Goal: Information Seeking & Learning: Learn about a topic

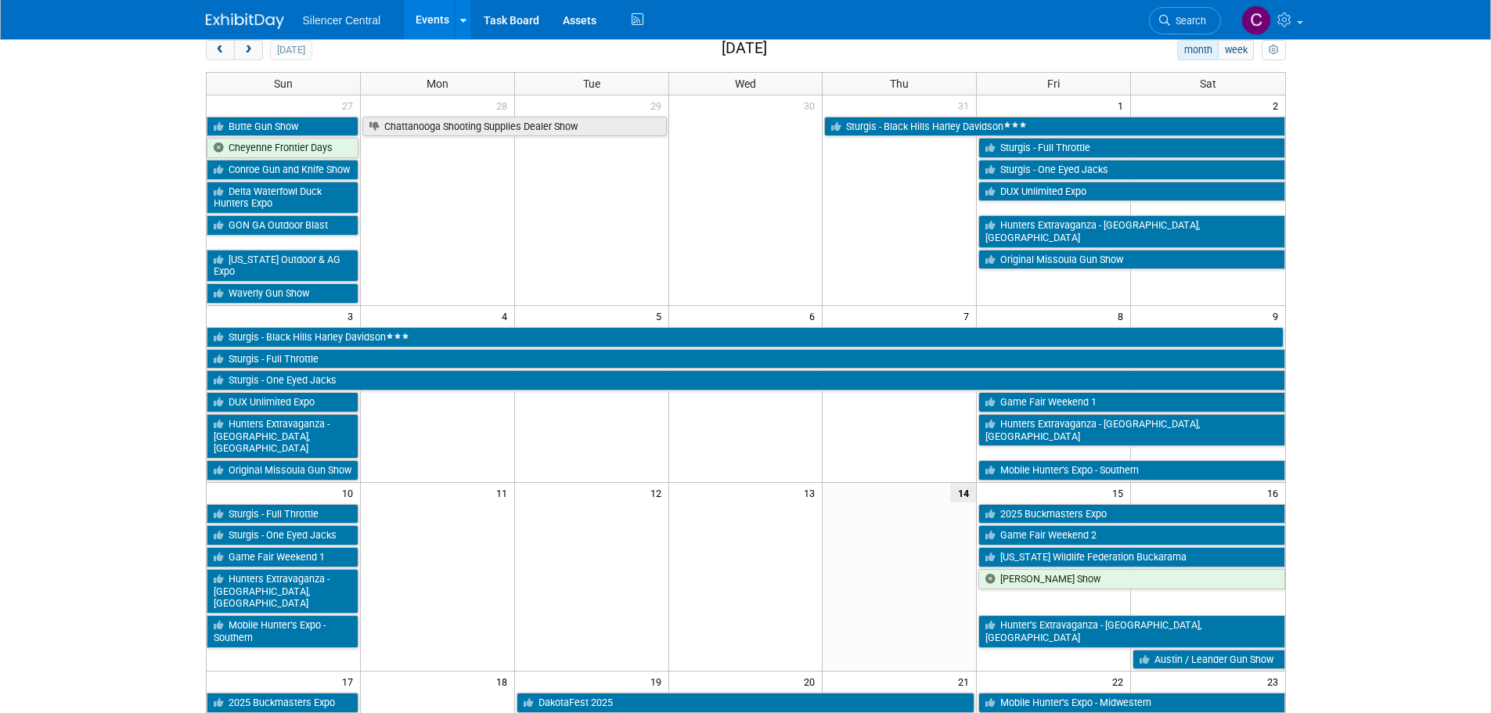
click at [95, 115] on body "Silencer Central Events Add Event Bulk Upload Events Shareable Event Boards Rec…" at bounding box center [745, 278] width 1491 height 713
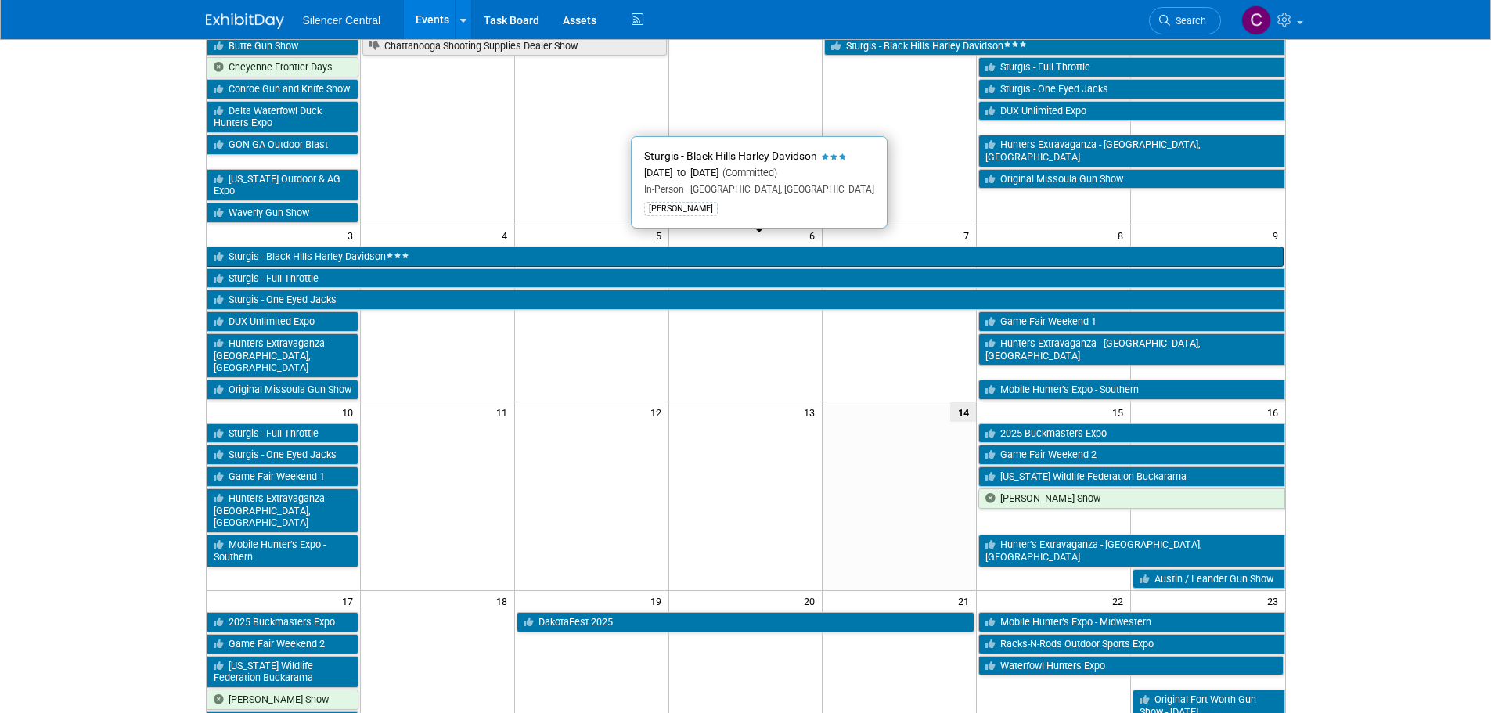
scroll to position [235, 0]
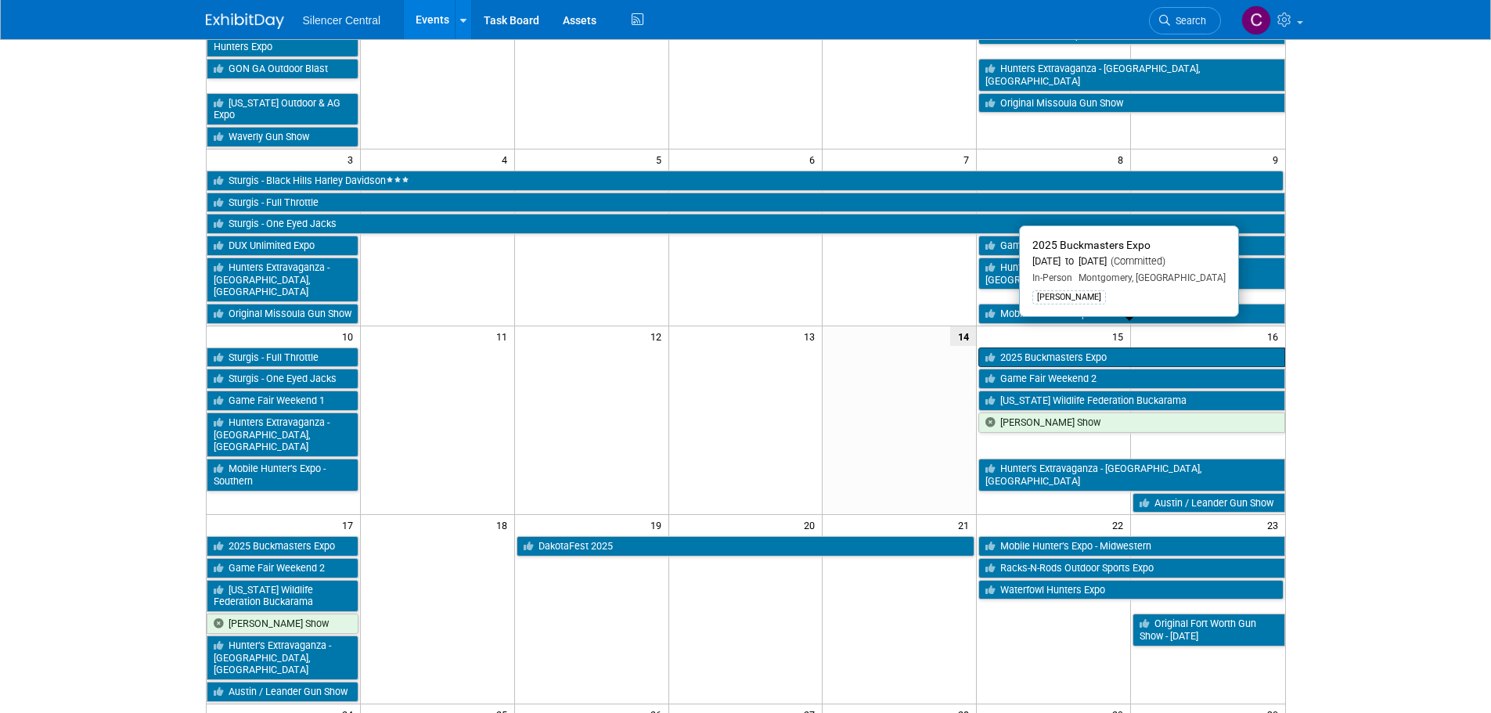
click at [1042, 347] on link "2025 Buckmasters Expo" at bounding box center [1131, 357] width 306 height 20
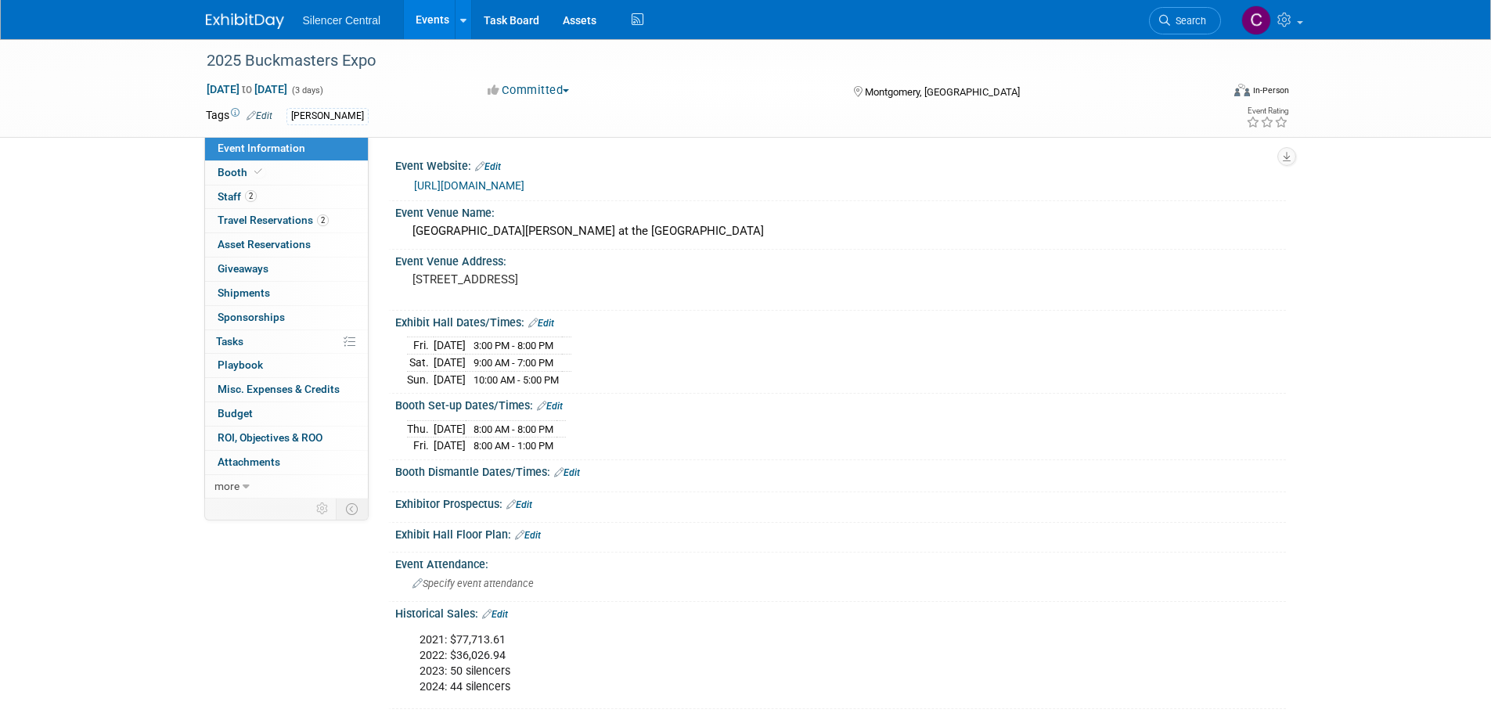
click at [230, 20] on img at bounding box center [245, 21] width 78 height 16
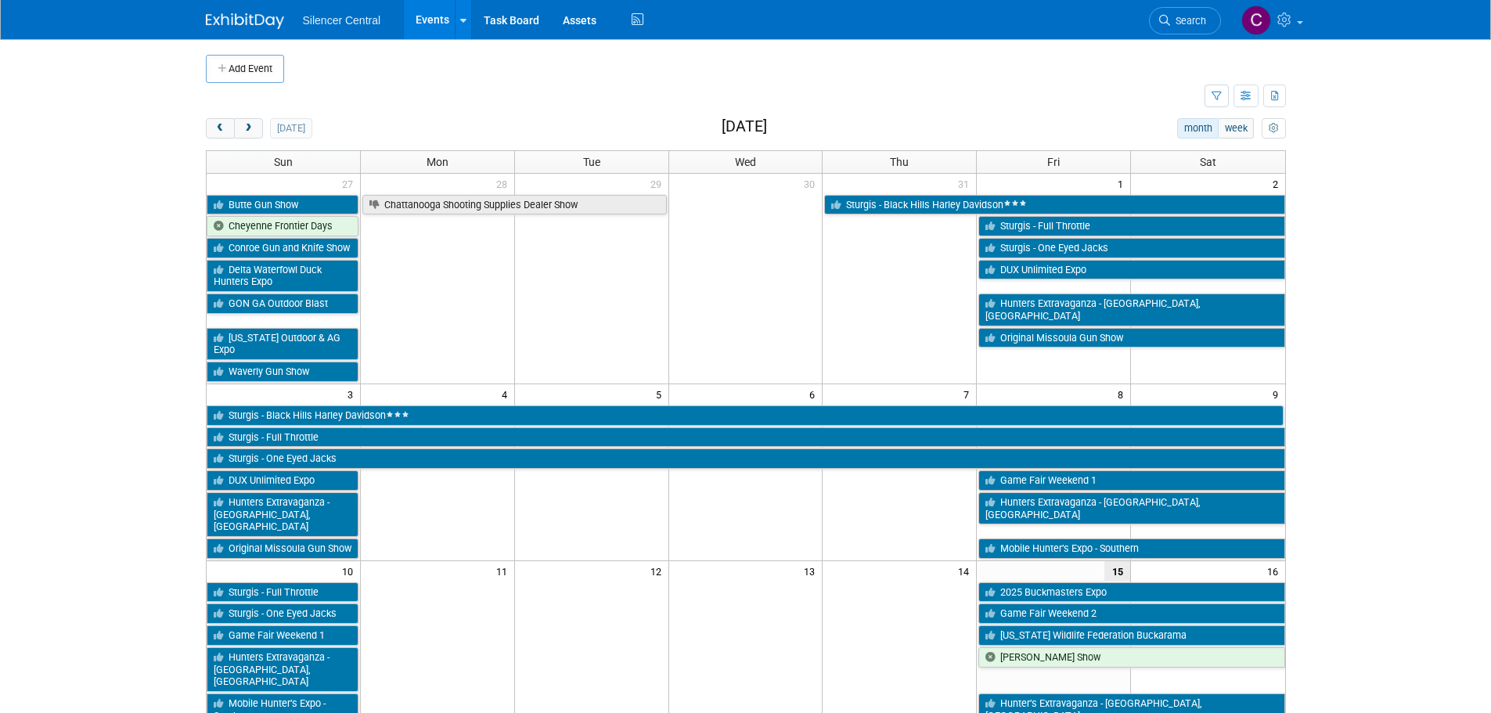
scroll to position [78, 0]
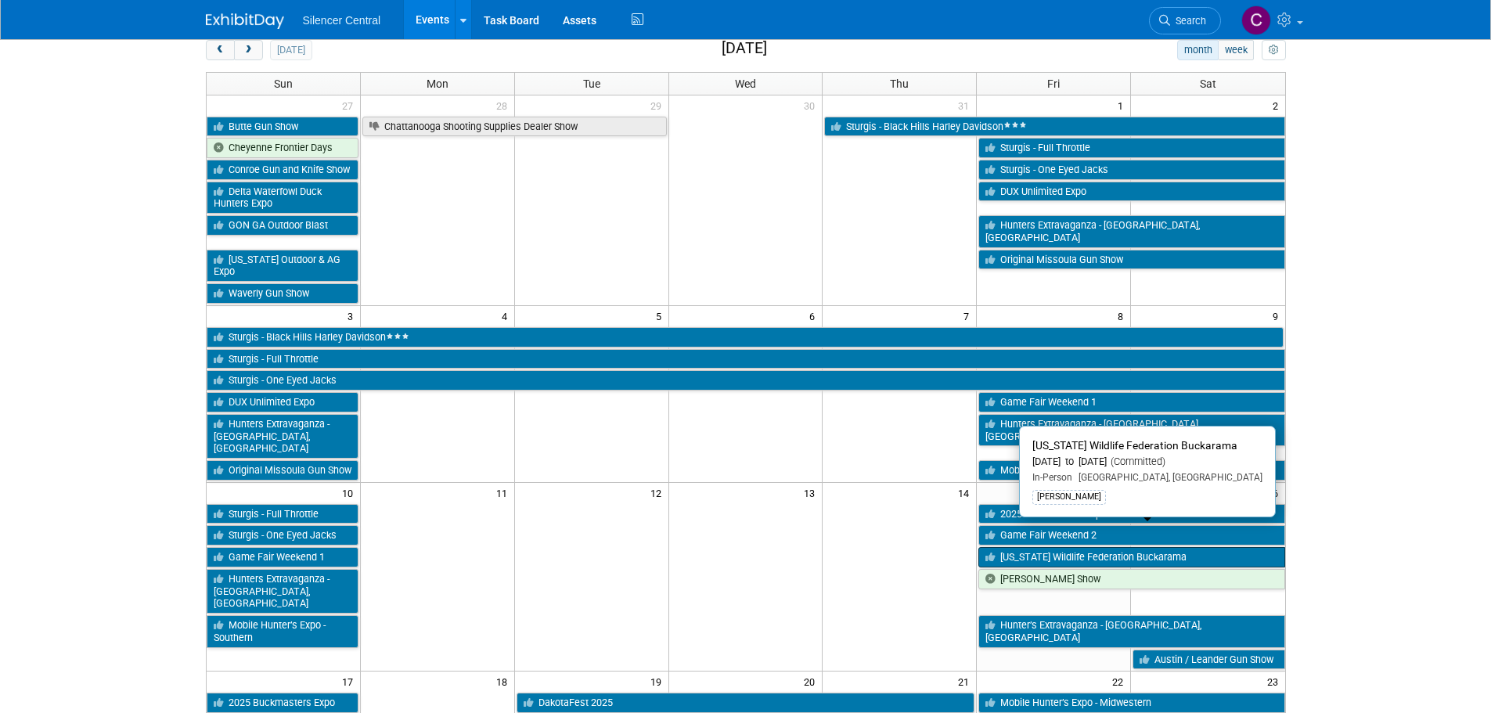
click at [1038, 547] on link "[US_STATE] Wildlife Federation Buckarama" at bounding box center [1131, 557] width 306 height 20
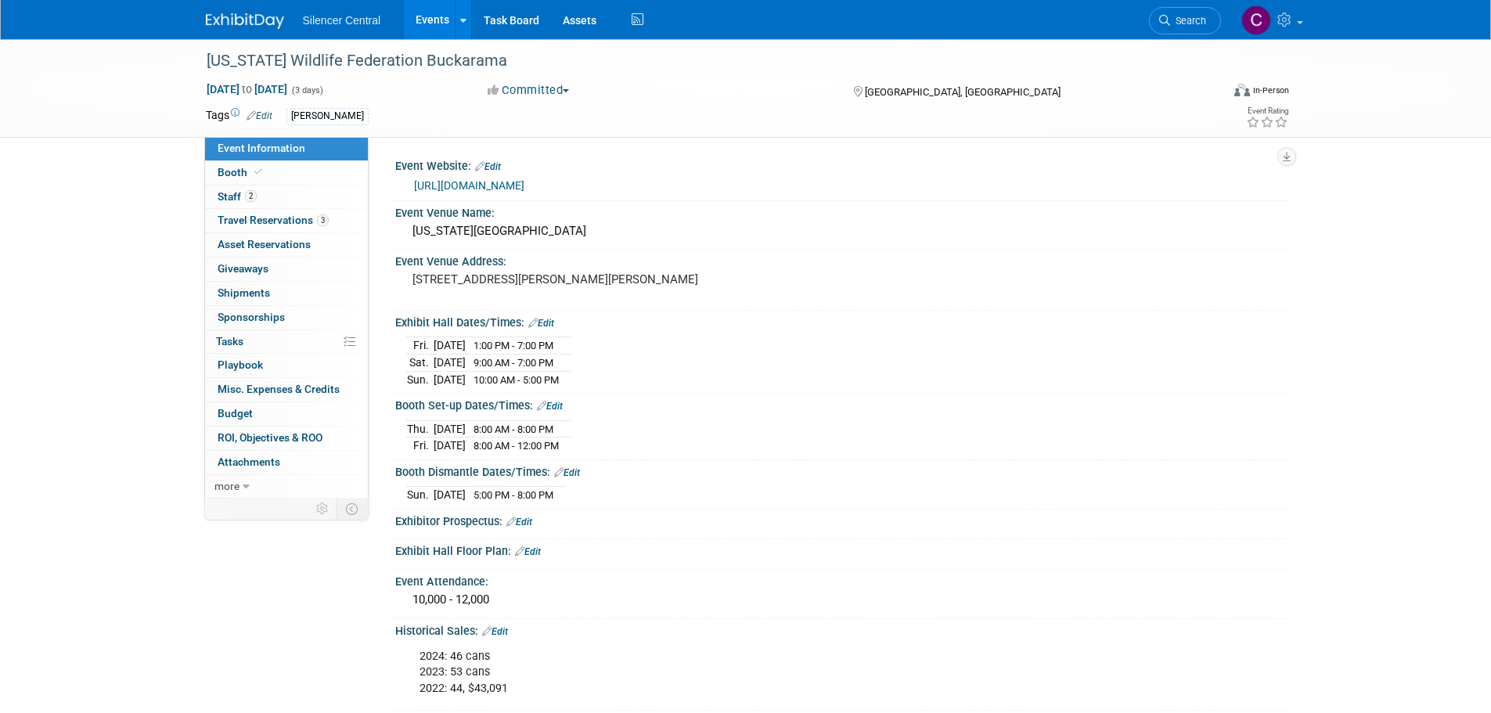
click at [256, 21] on img at bounding box center [245, 21] width 78 height 16
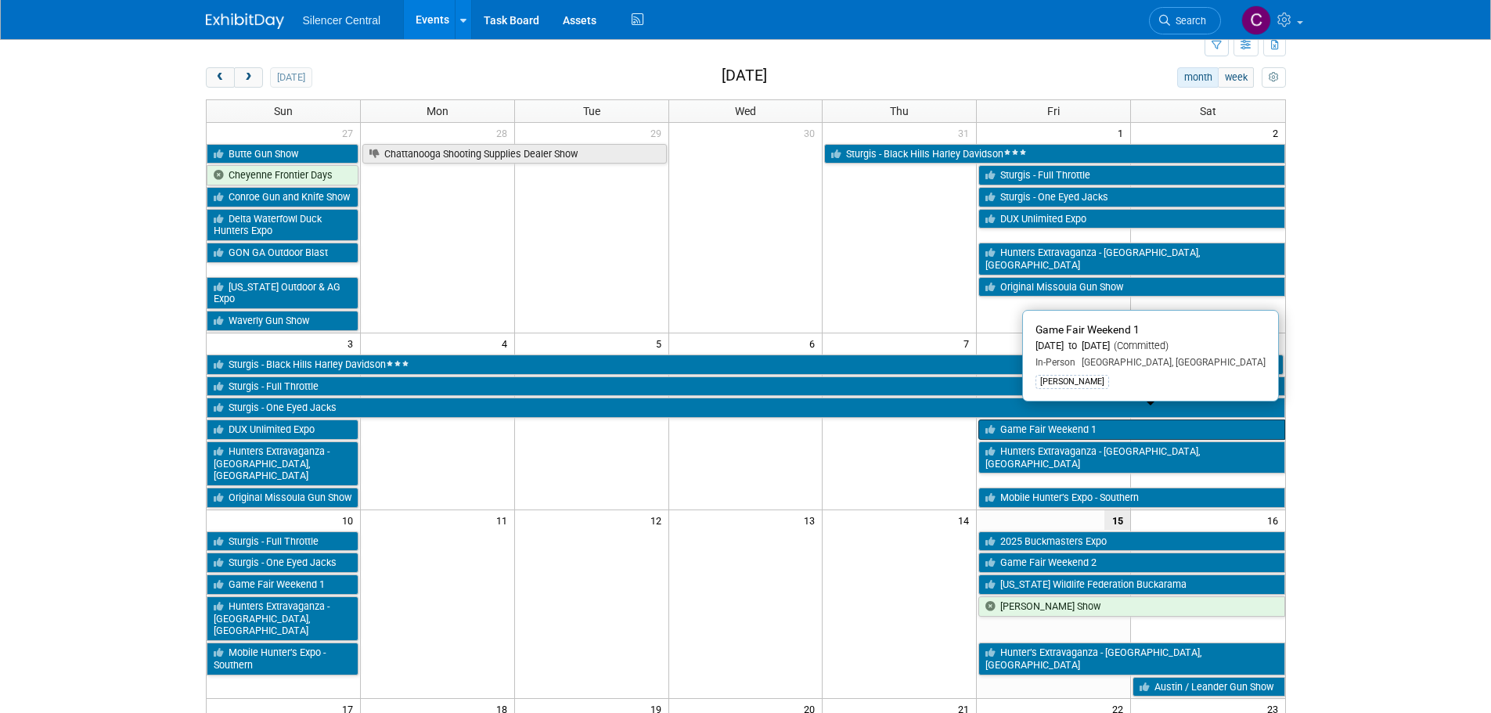
scroll to position [78, 0]
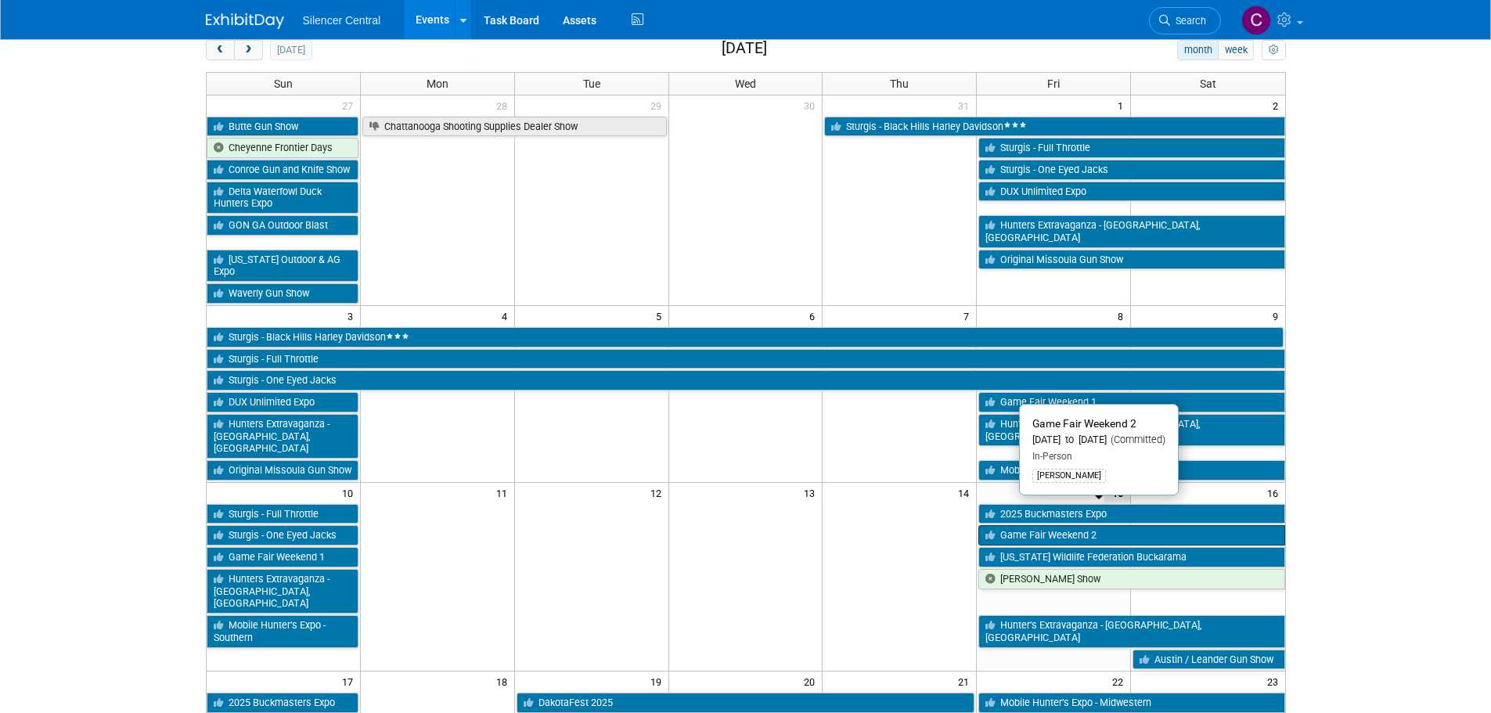
click at [1038, 525] on link "Game Fair Weekend 2" at bounding box center [1131, 535] width 306 height 20
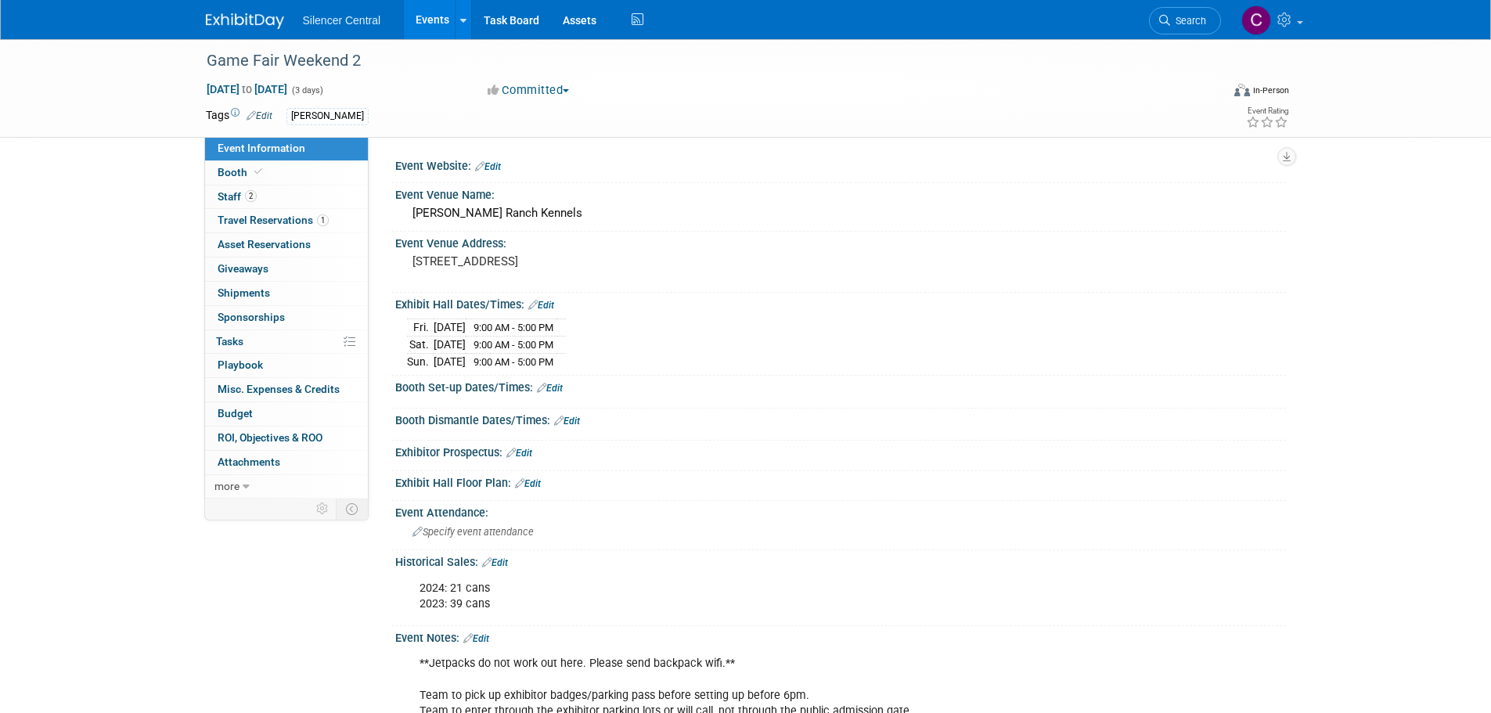
click at [226, 17] on img at bounding box center [245, 21] width 78 height 16
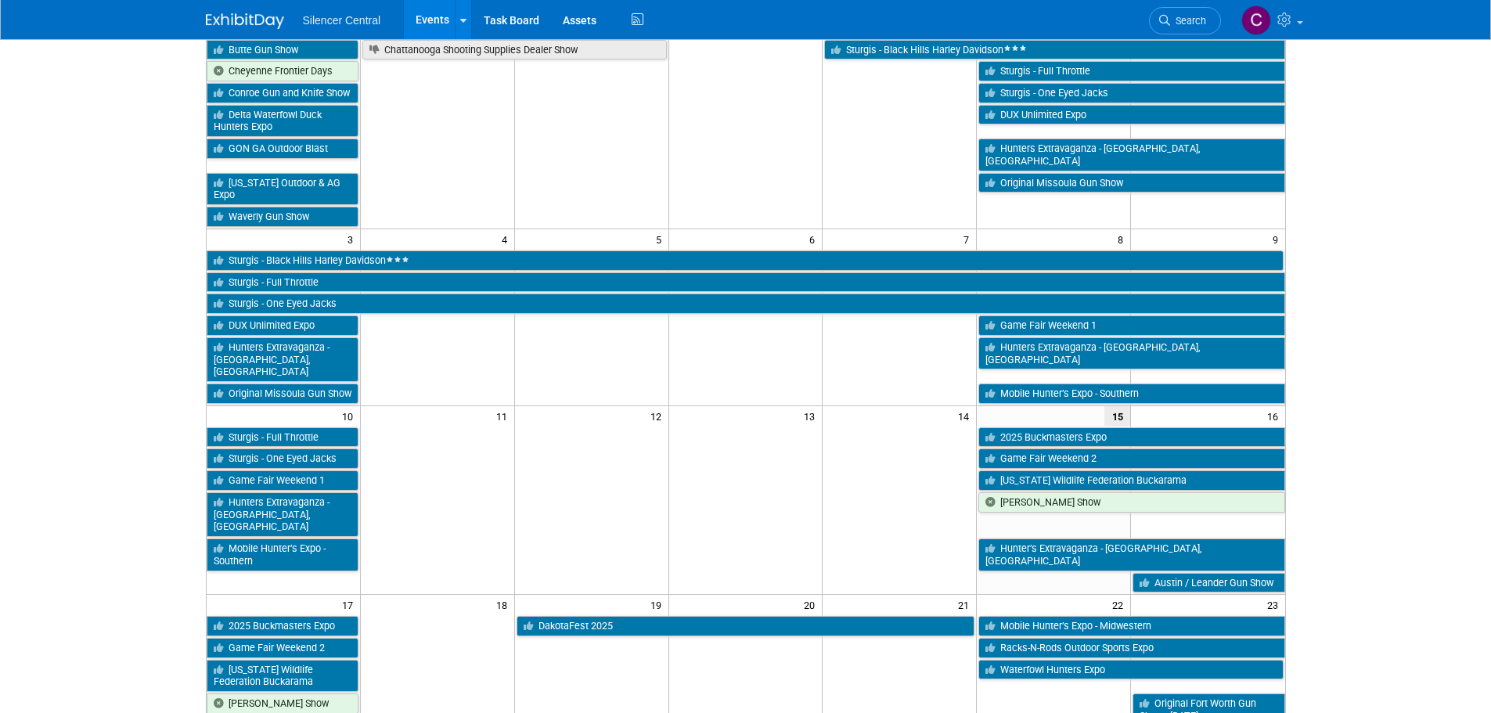
scroll to position [156, 0]
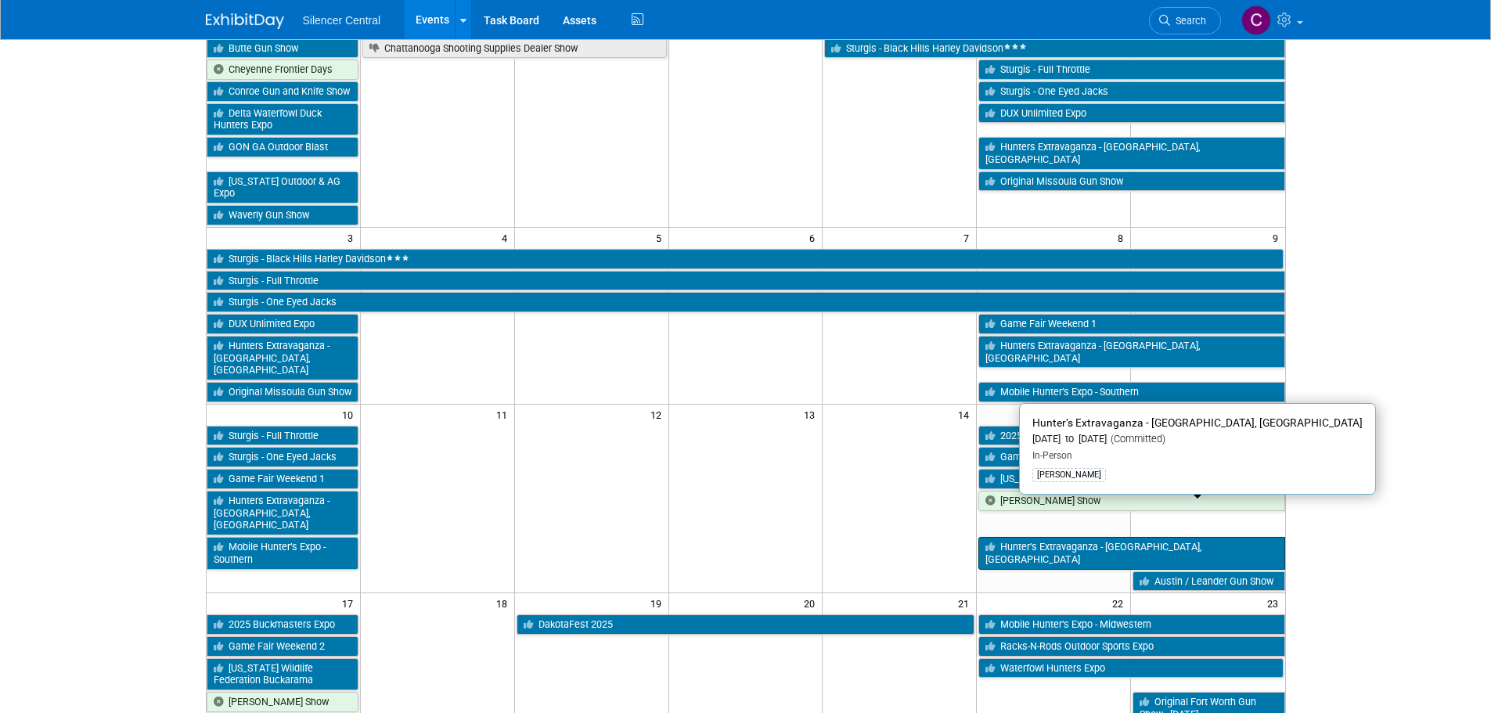
click at [1034, 537] on link "Hunter’s Extravaganza - San Antonio, TX" at bounding box center [1131, 553] width 306 height 32
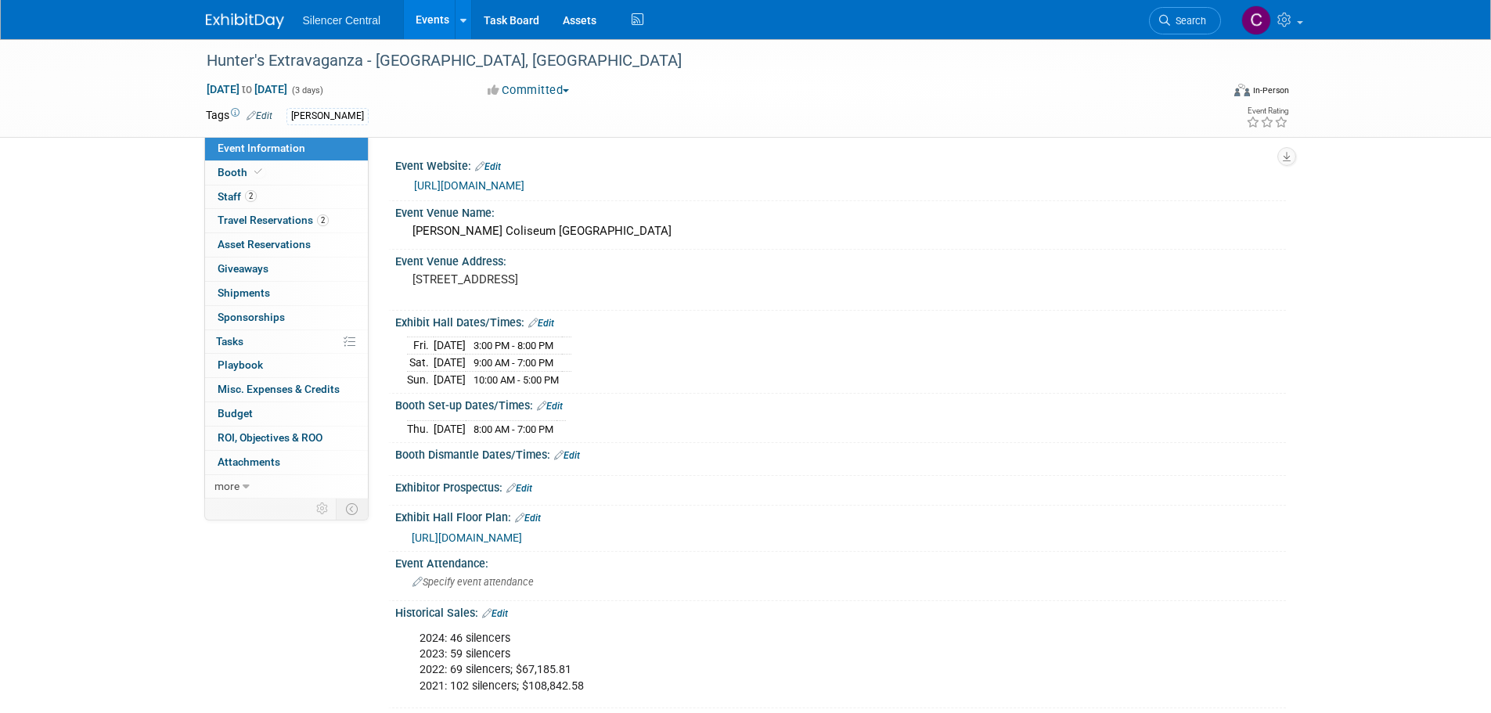
click at [228, 10] on link at bounding box center [254, 13] width 97 height 13
